Goal: Entertainment & Leisure: Consume media (video, audio)

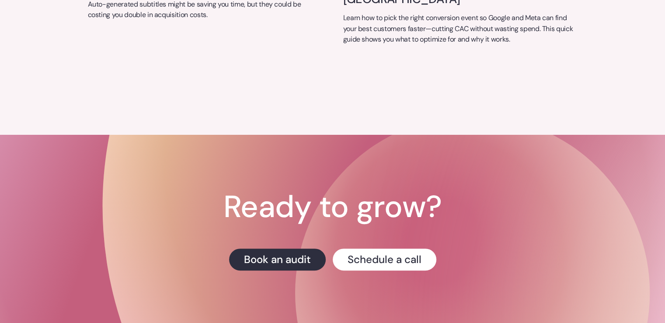
scroll to position [3655, 0]
